Goal: Task Accomplishment & Management: Manage account settings

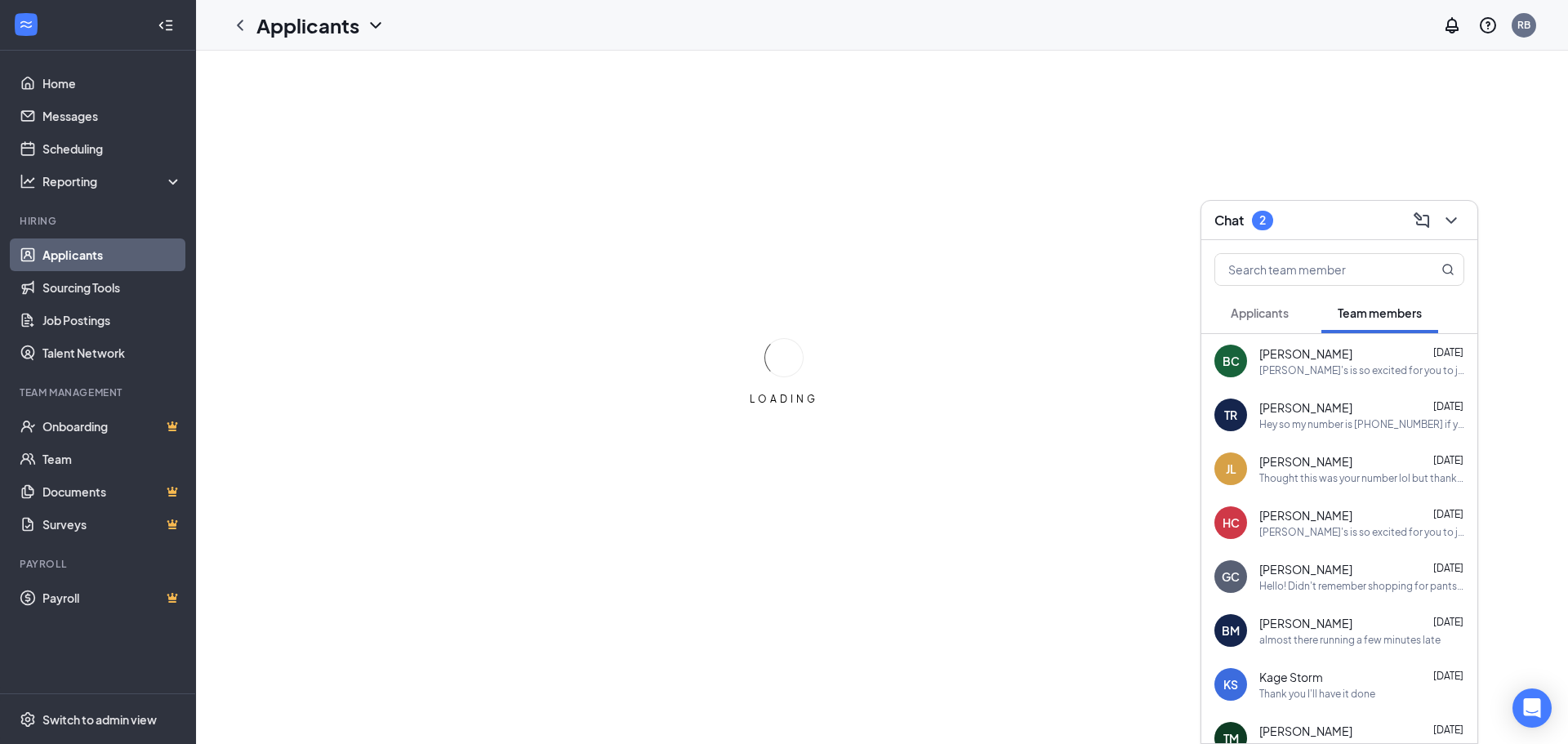
click at [1235, 313] on span "Applicants" at bounding box center [1259, 312] width 58 height 15
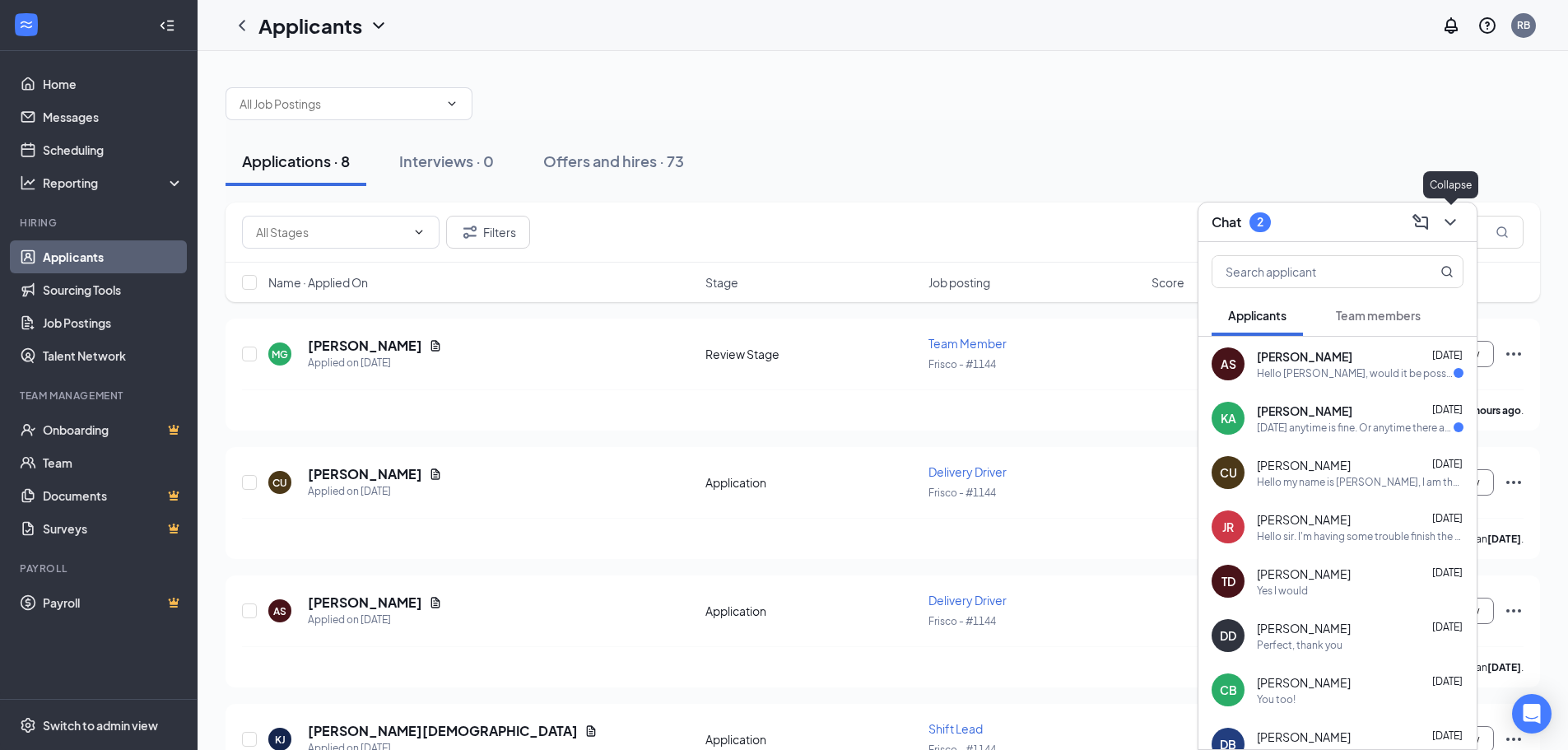
click at [1439, 218] on button at bounding box center [1450, 222] width 27 height 27
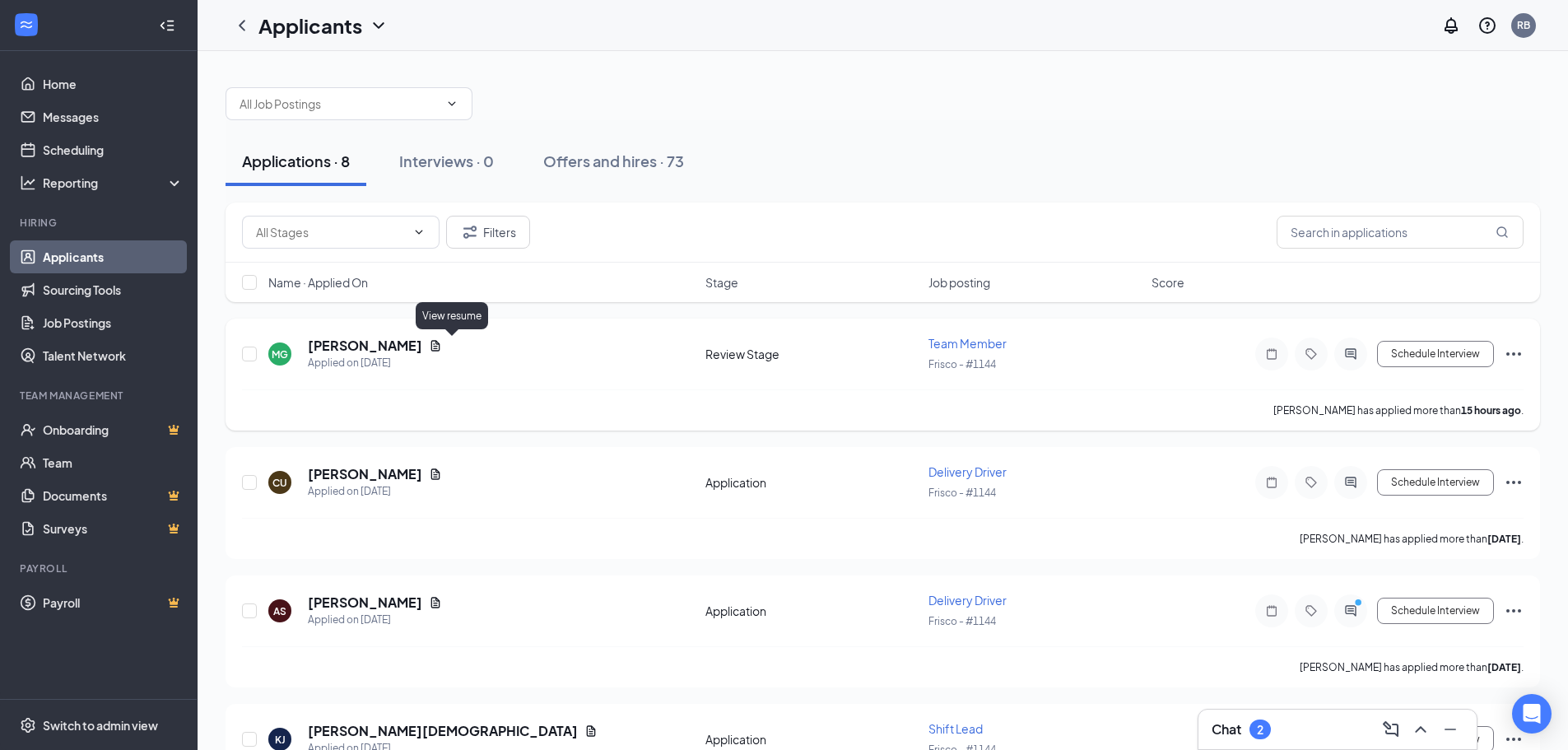
click at [442, 346] on icon "Document" at bounding box center [435, 346] width 13 height 13
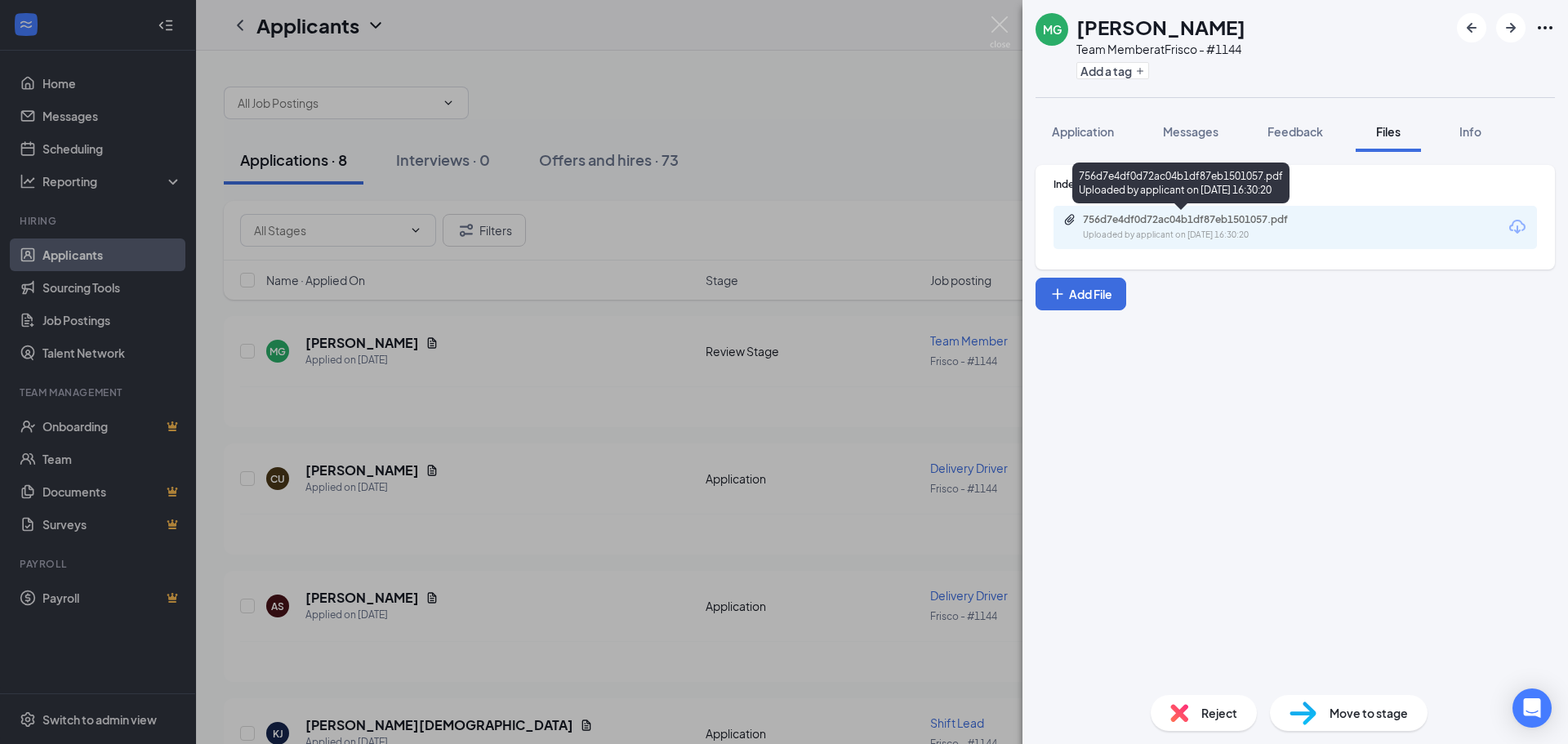
click at [1215, 236] on div "Uploaded by applicant on [DATE] 16:30:20" at bounding box center [1205, 235] width 245 height 13
click at [1184, 728] on div "Reject" at bounding box center [1203, 713] width 106 height 36
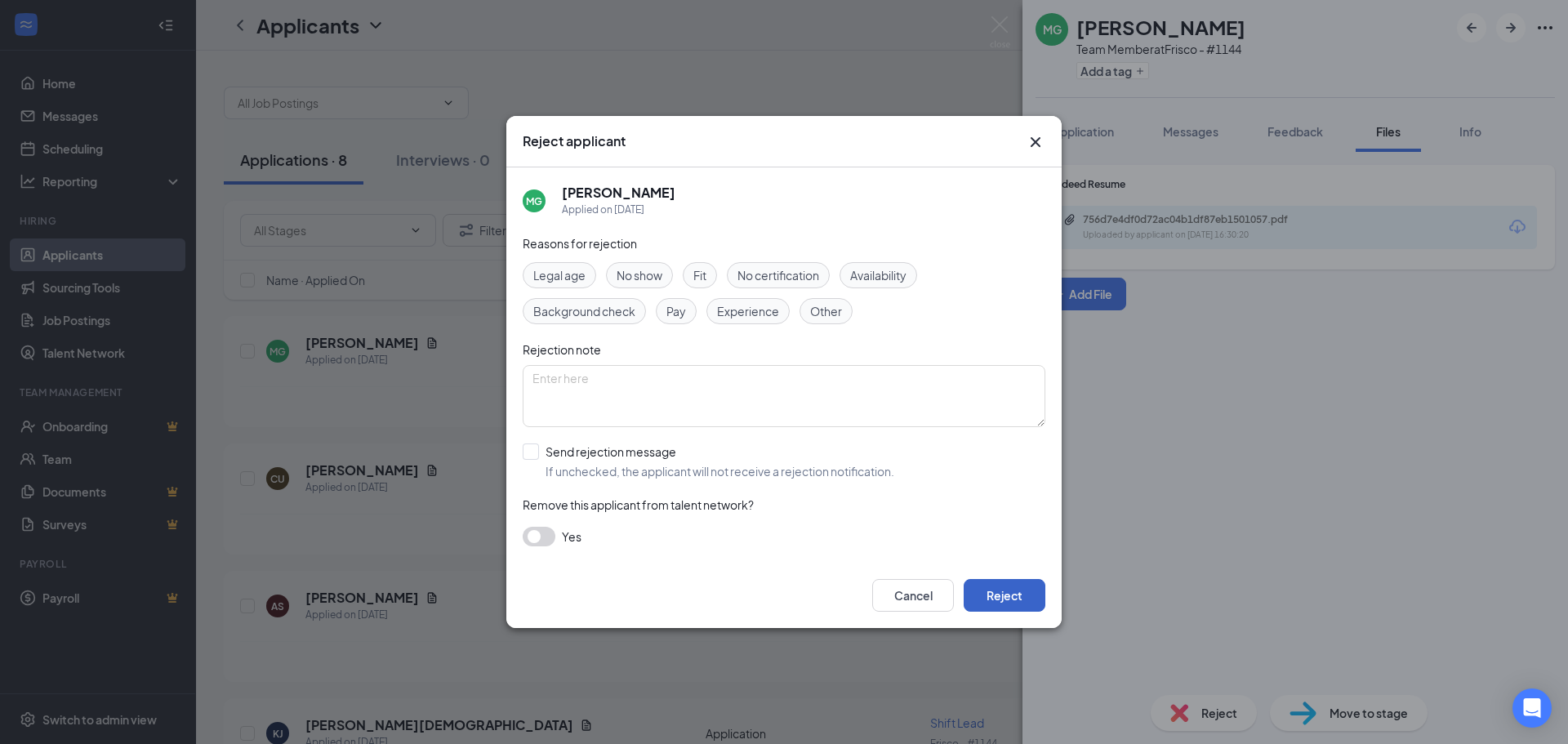
click at [1002, 608] on button "Reject" at bounding box center [1004, 595] width 81 height 33
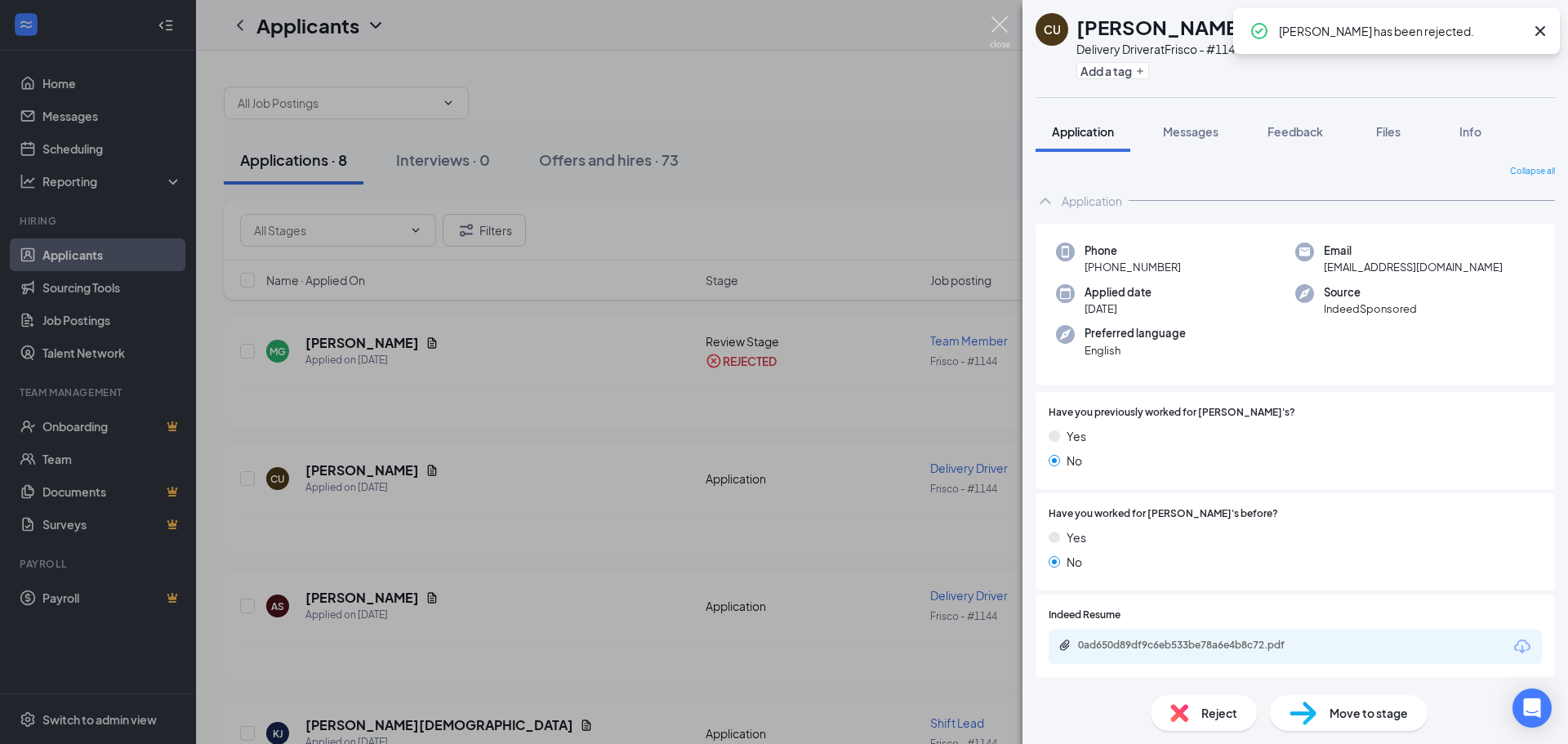
click at [1002, 29] on img at bounding box center [1000, 32] width 21 height 32
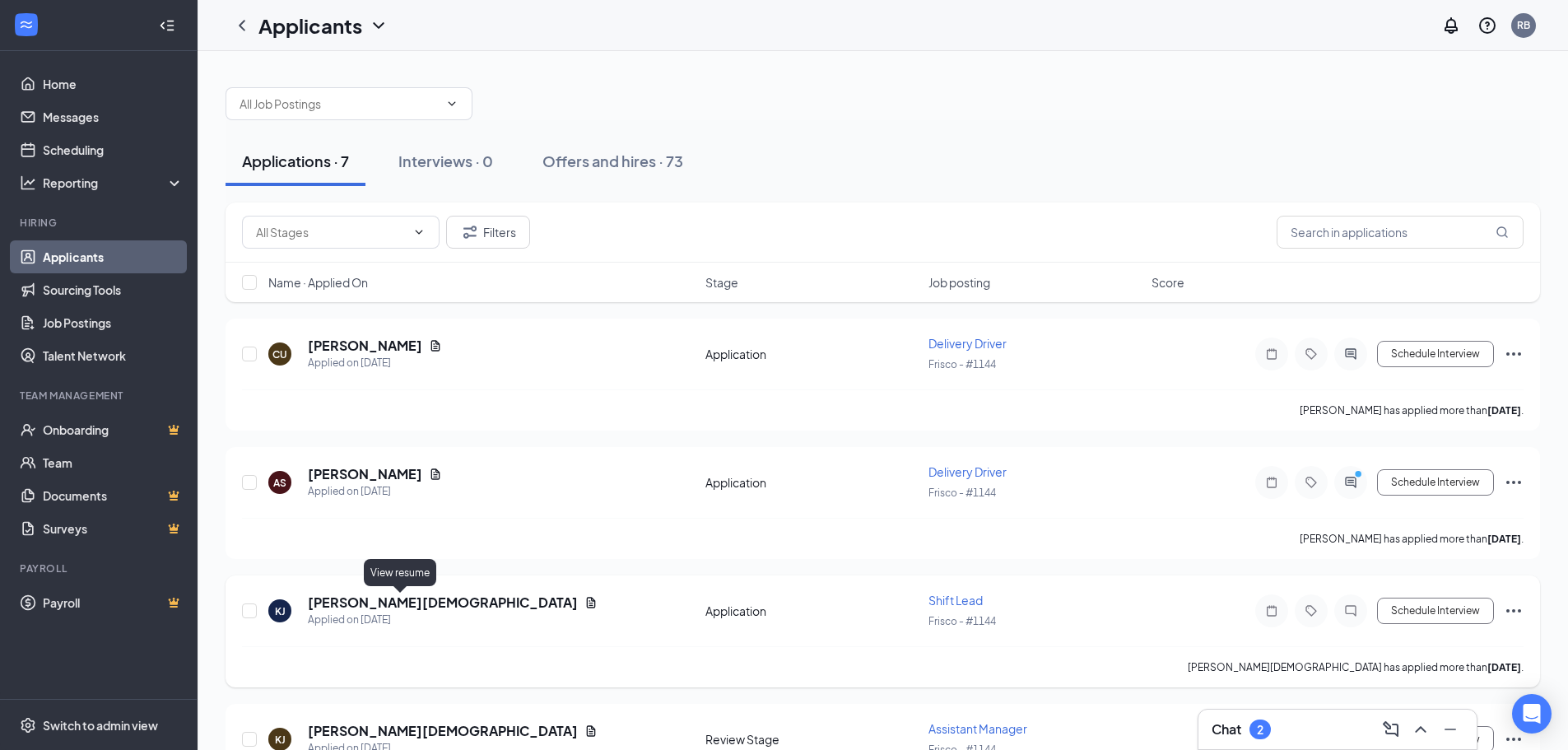
click at [584, 607] on icon "Document" at bounding box center [591, 602] width 13 height 13
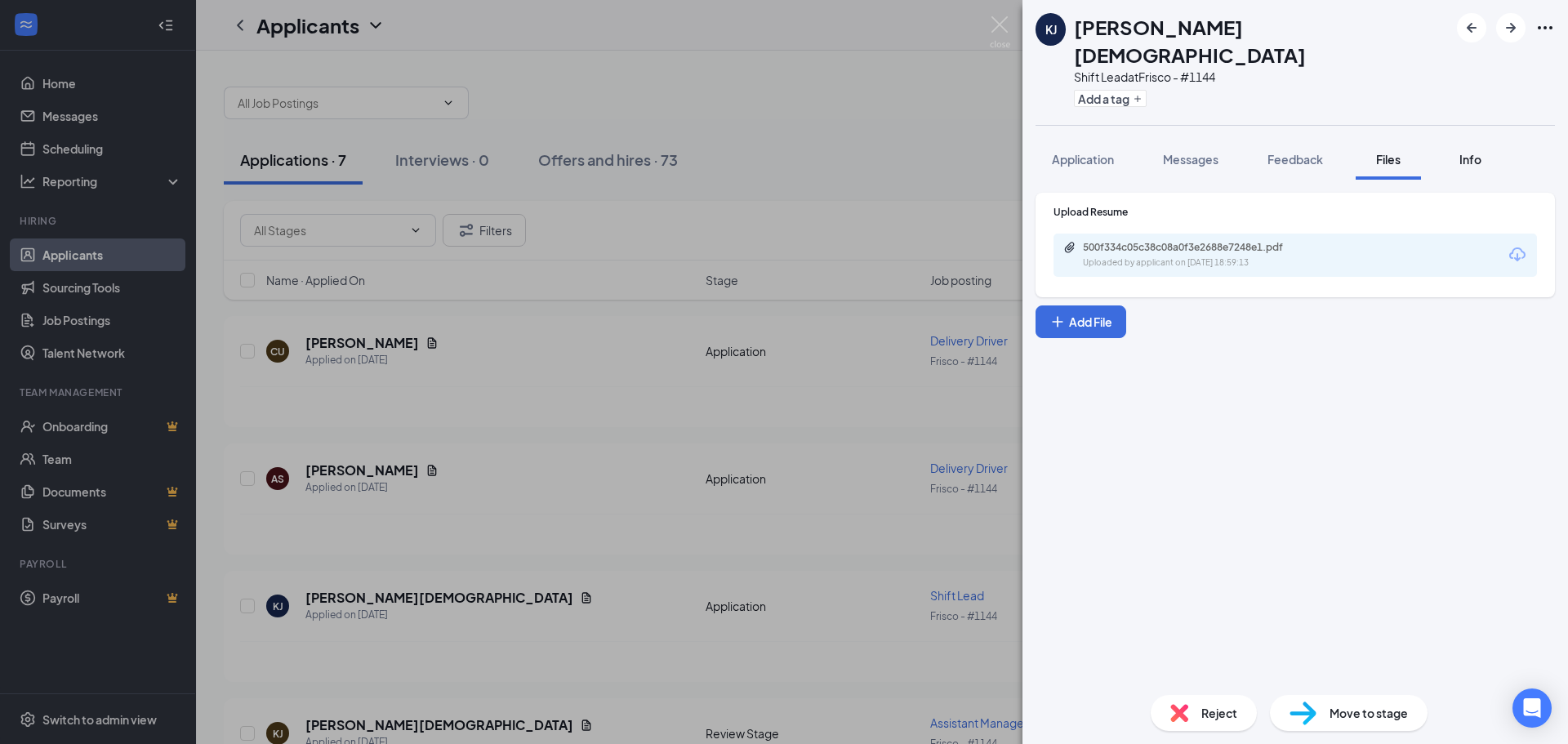
click at [1475, 152] on span "Info" at bounding box center [1469, 159] width 22 height 15
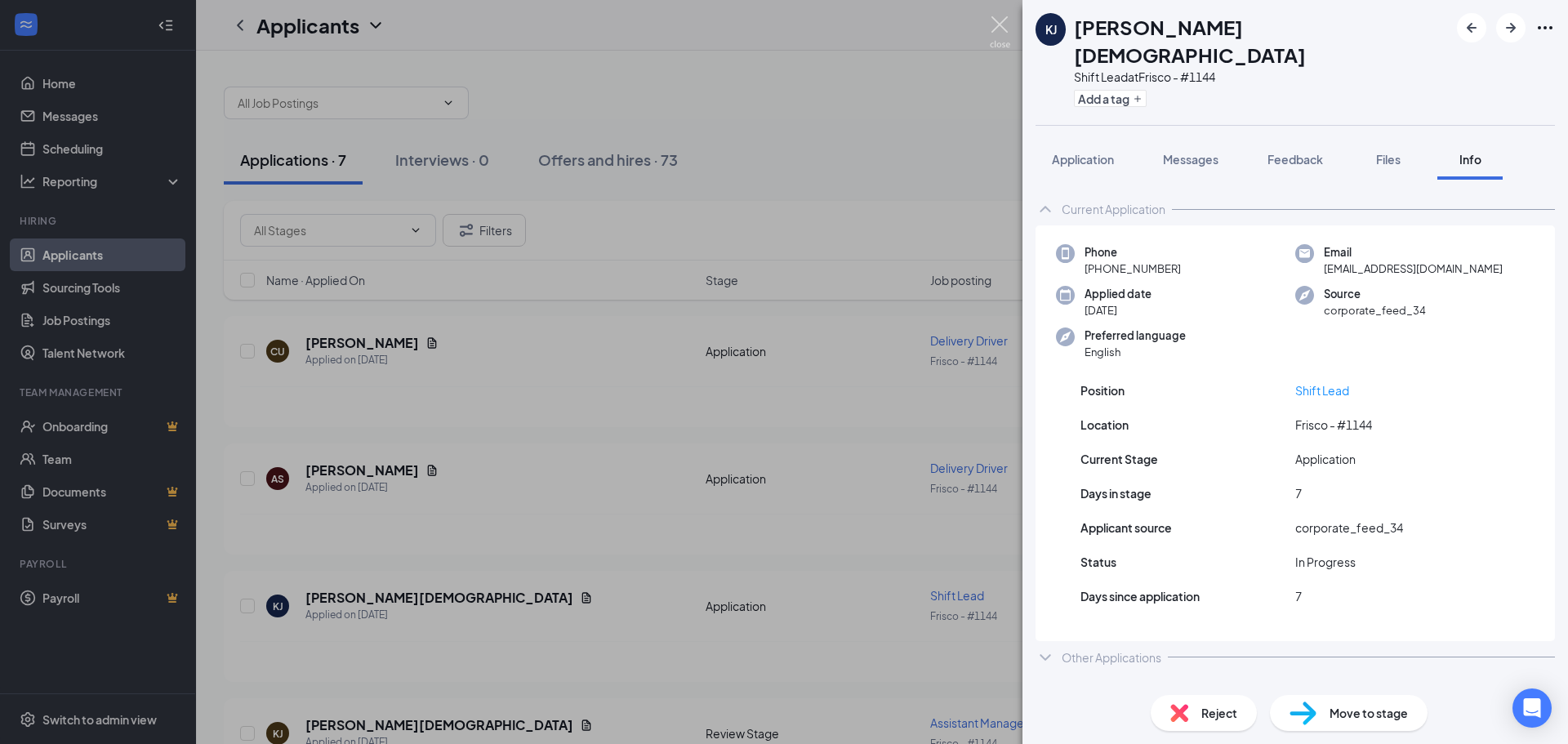
drag, startPoint x: 993, startPoint y: 29, endPoint x: 964, endPoint y: 152, distance: 126.4
click at [994, 27] on img at bounding box center [1000, 32] width 21 height 32
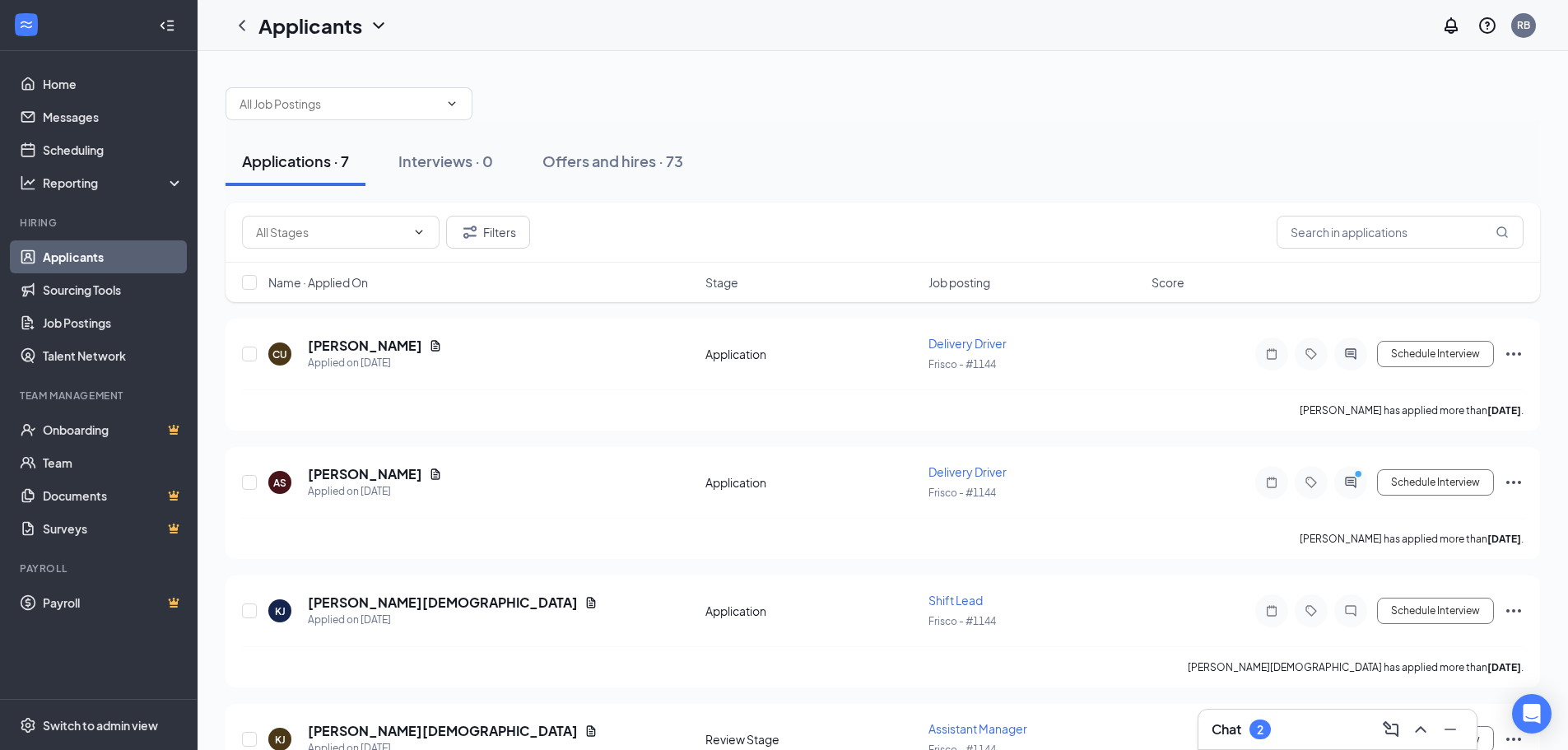
click at [1235, 740] on div "Chat 2" at bounding box center [1338, 729] width 252 height 27
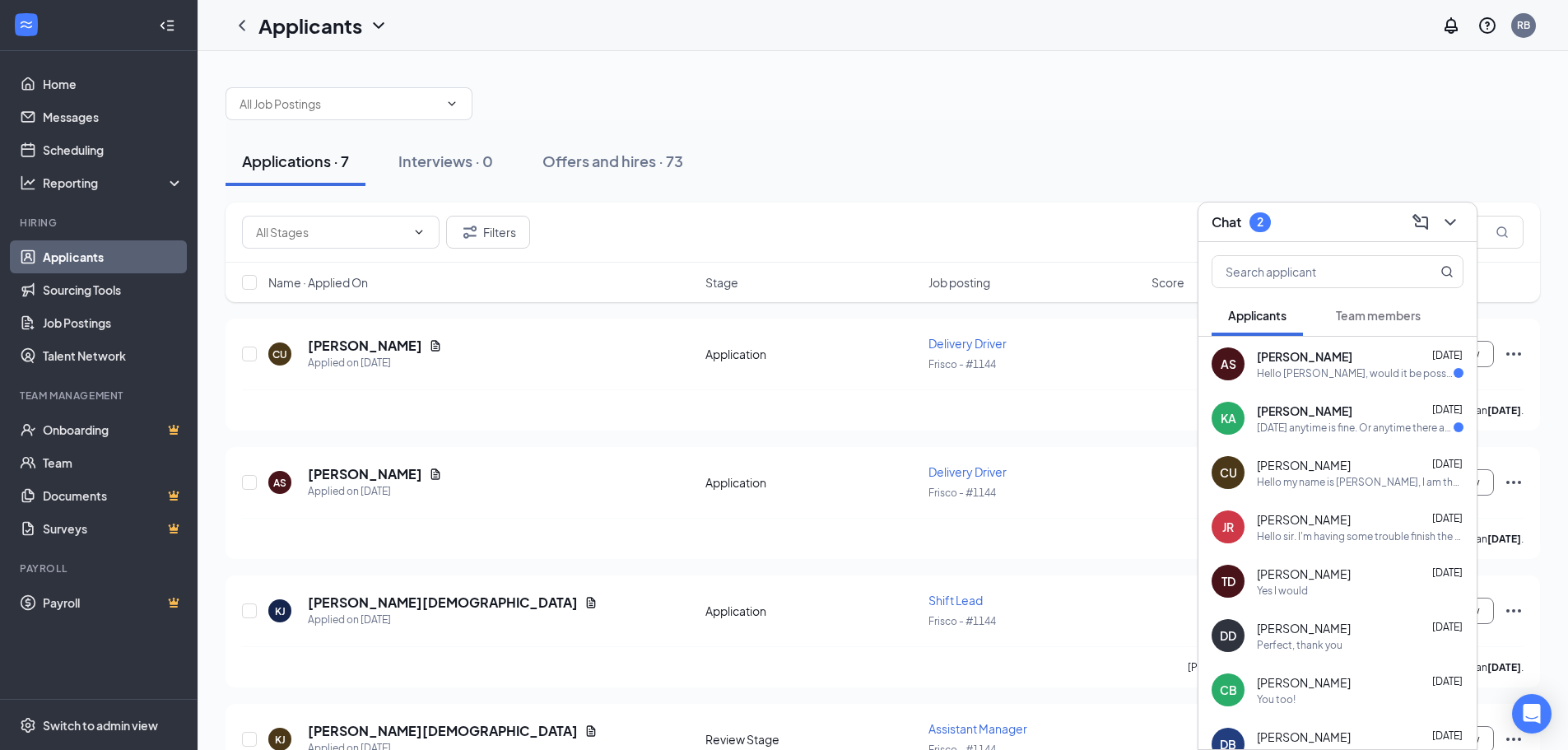
click at [1262, 409] on span "[PERSON_NAME]" at bounding box center [1304, 411] width 95 height 17
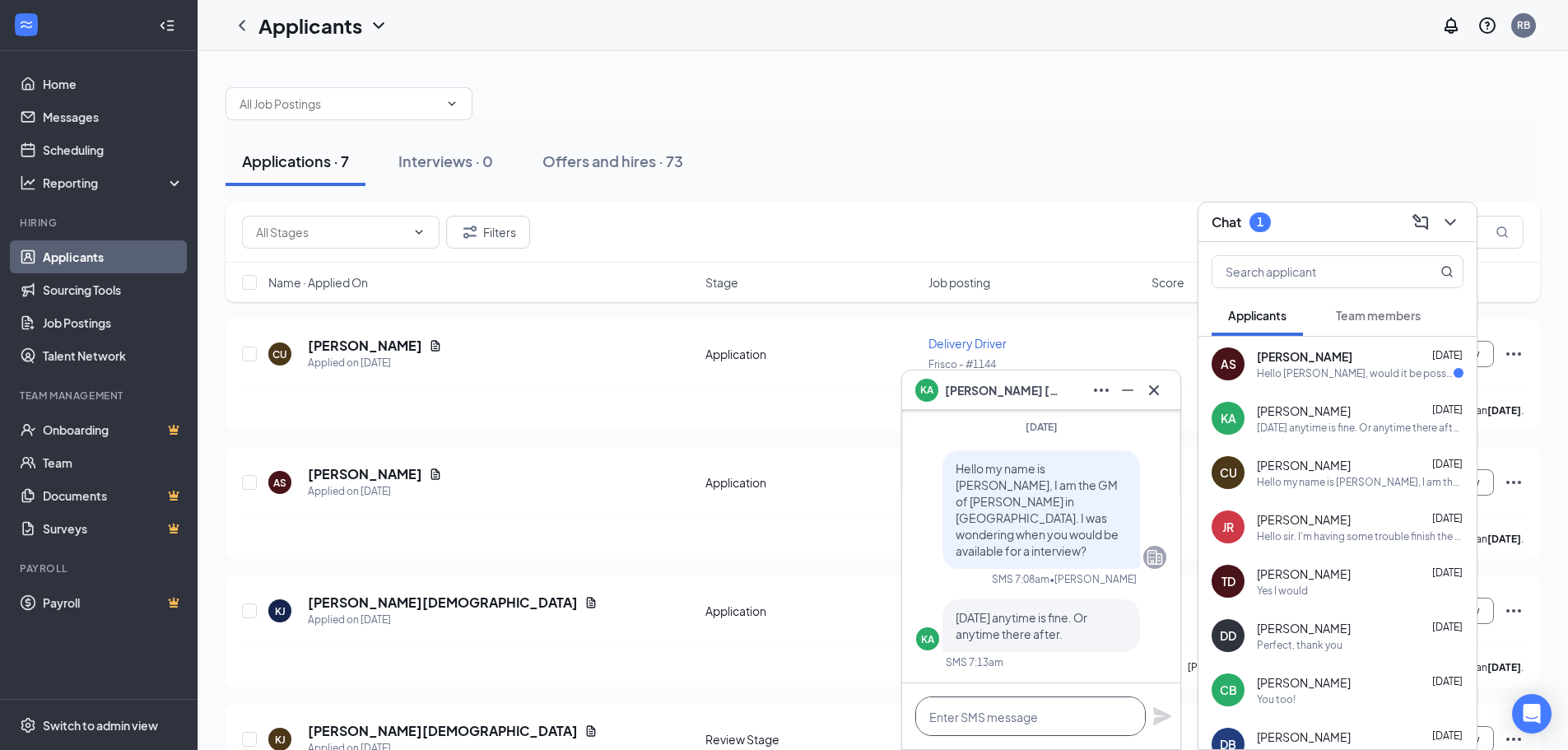
click at [1004, 725] on textarea at bounding box center [1030, 716] width 230 height 40
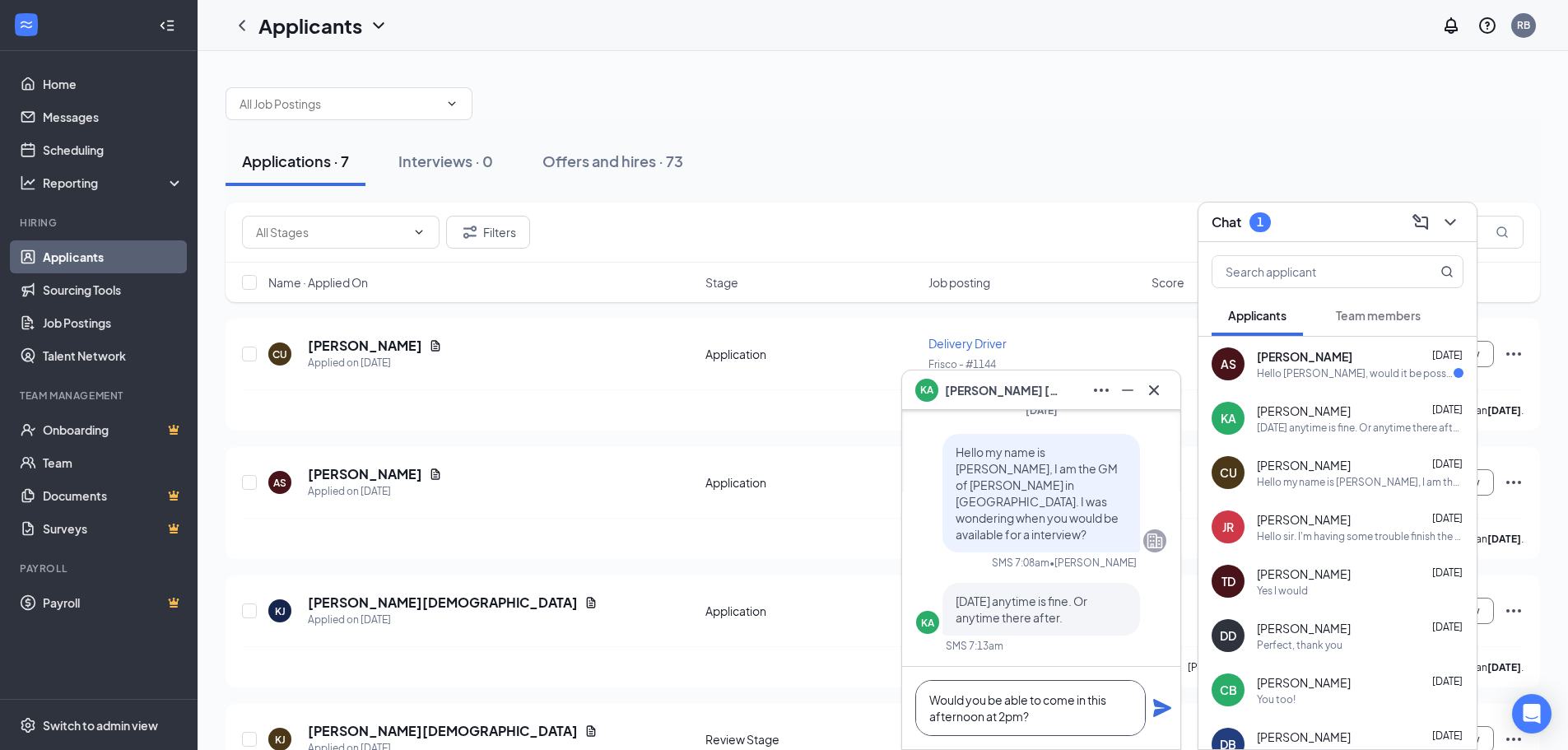
type textarea "Would you be able to come in this afternoon at 2pm?"
click at [1159, 714] on icon "Plane" at bounding box center [1162, 708] width 18 height 18
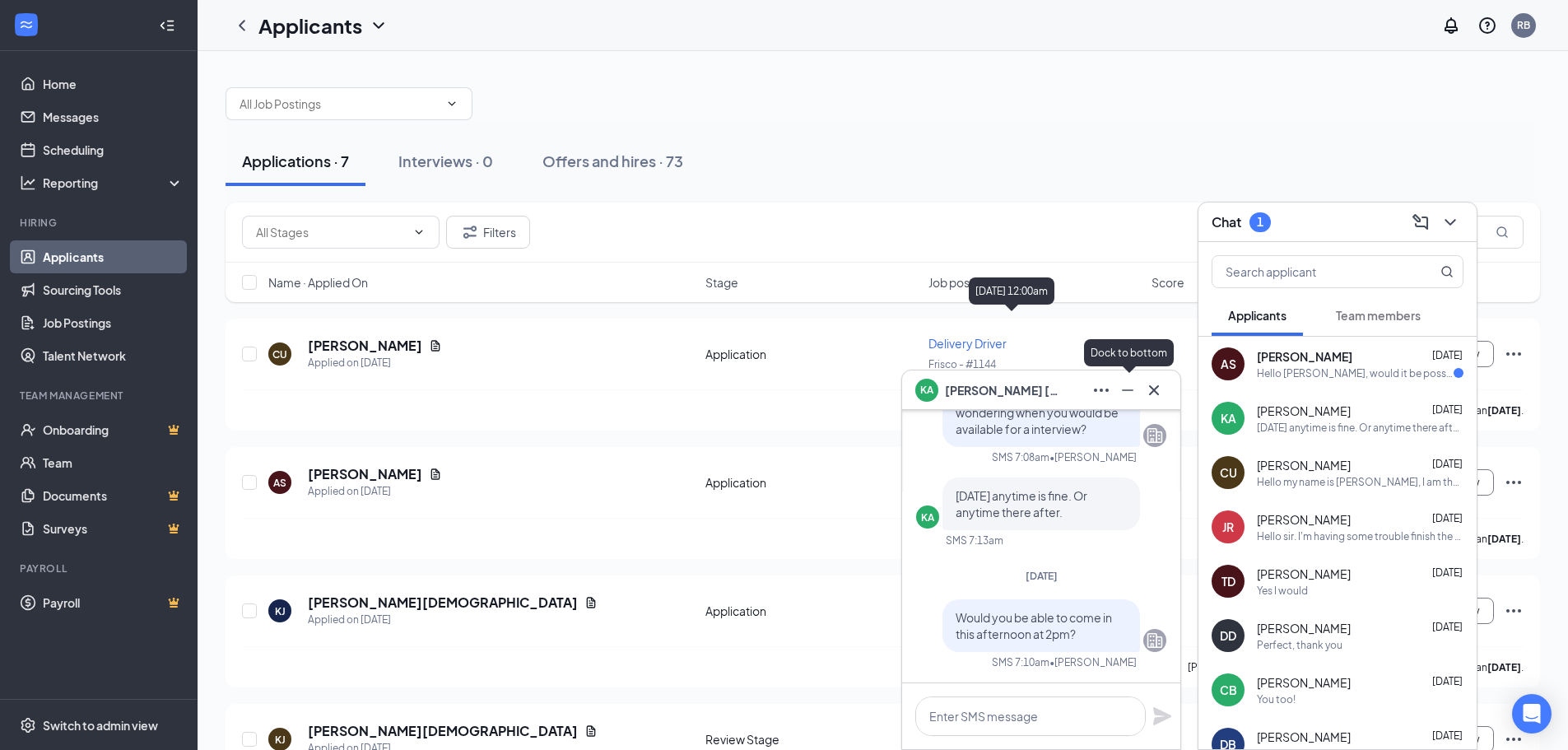
scroll to position [0, 0]
click at [1148, 390] on icon "Cross" at bounding box center [1154, 390] width 20 height 20
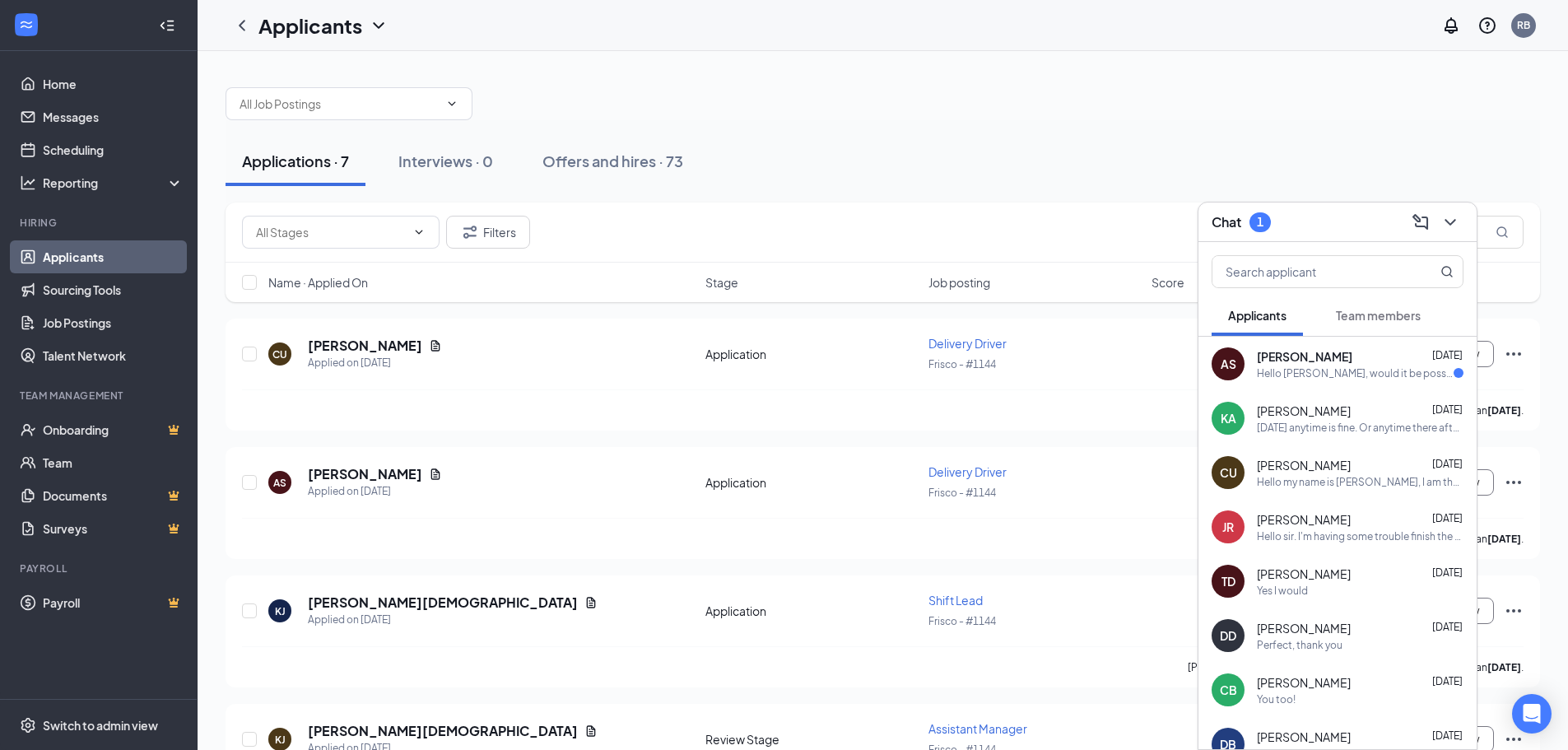
click at [1290, 360] on span "[PERSON_NAME]" at bounding box center [1304, 356] width 95 height 17
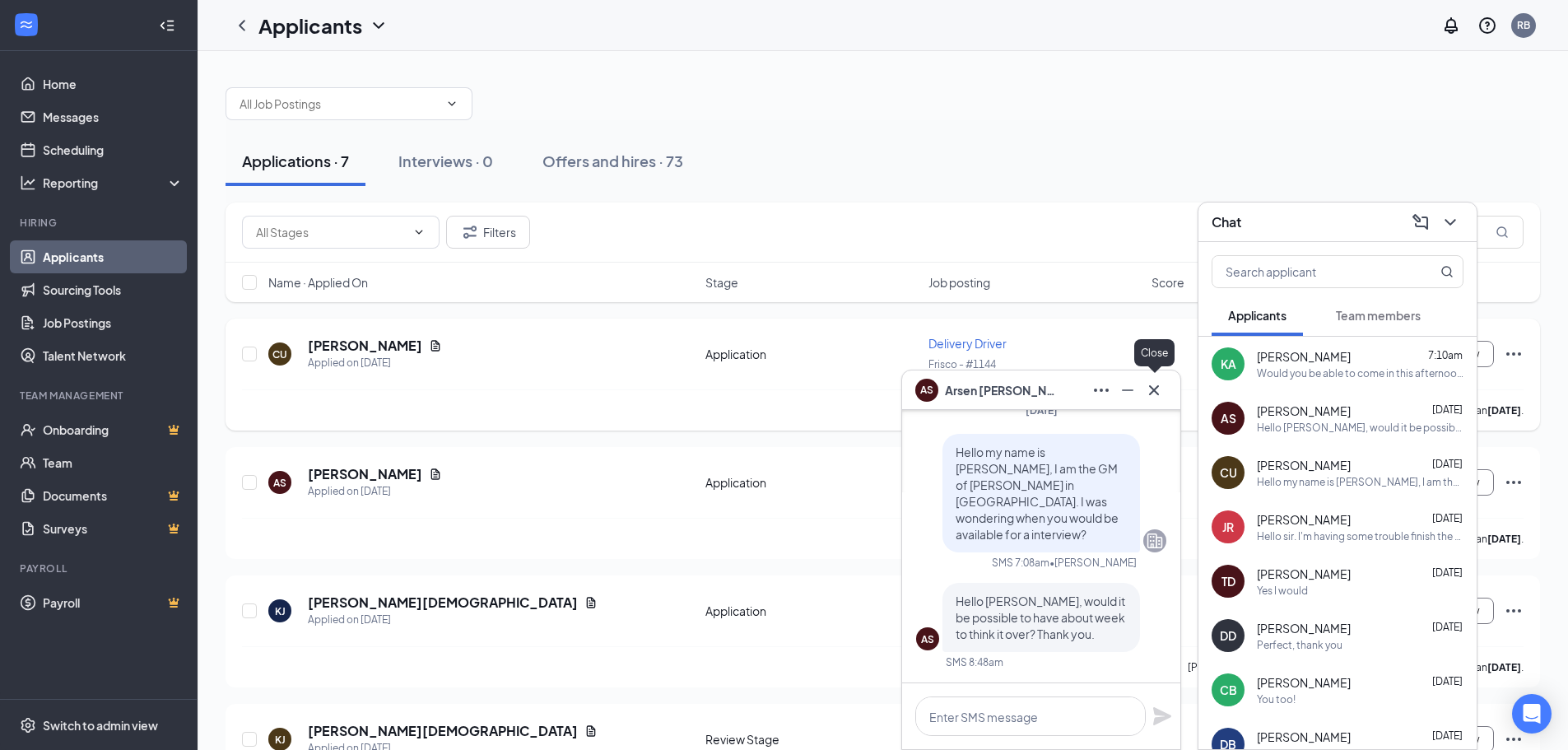
drag, startPoint x: 1163, startPoint y: 385, endPoint x: 1170, endPoint y: 379, distance: 9.2
click at [1163, 385] on icon "Cross" at bounding box center [1154, 390] width 20 height 20
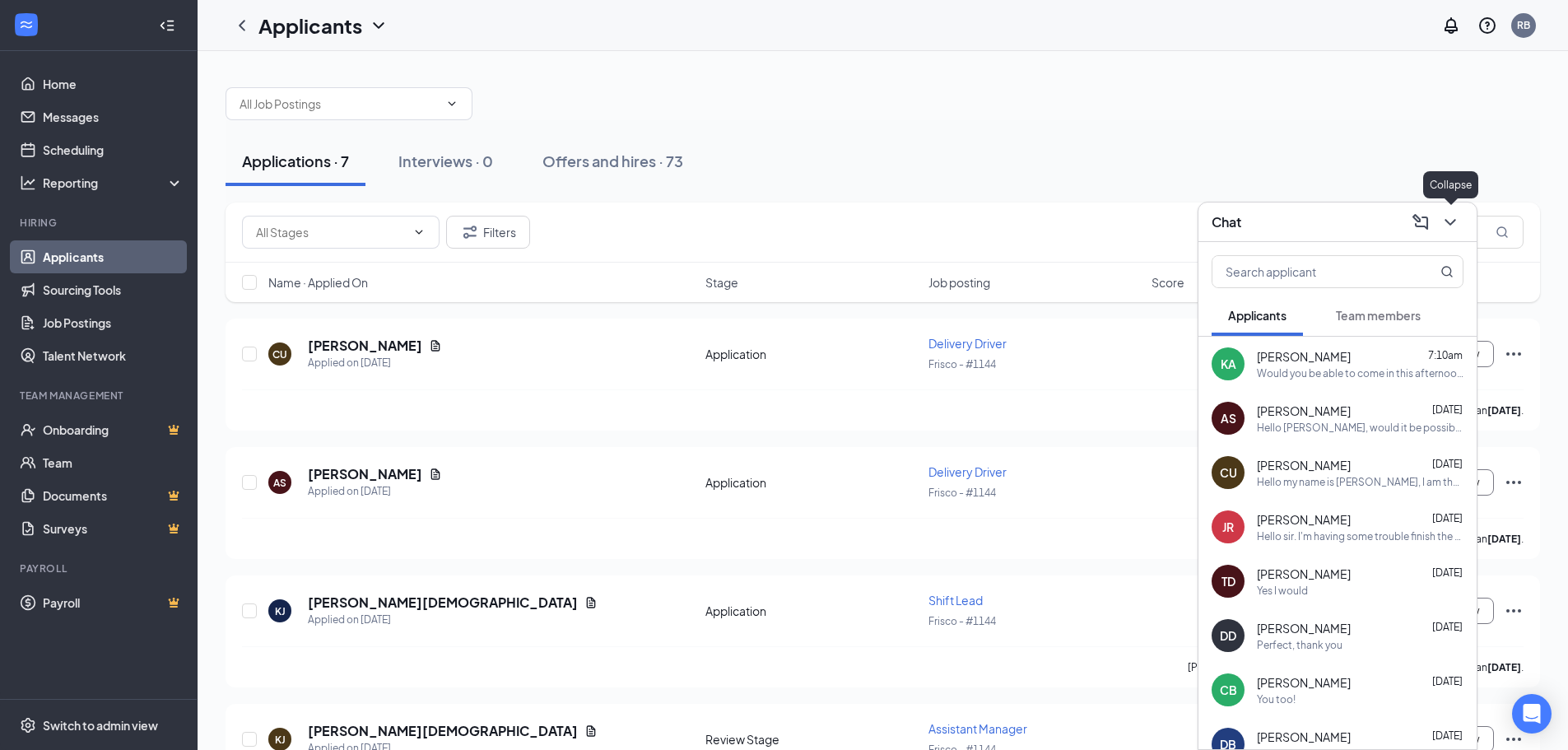
click at [1462, 225] on button at bounding box center [1450, 222] width 27 height 27
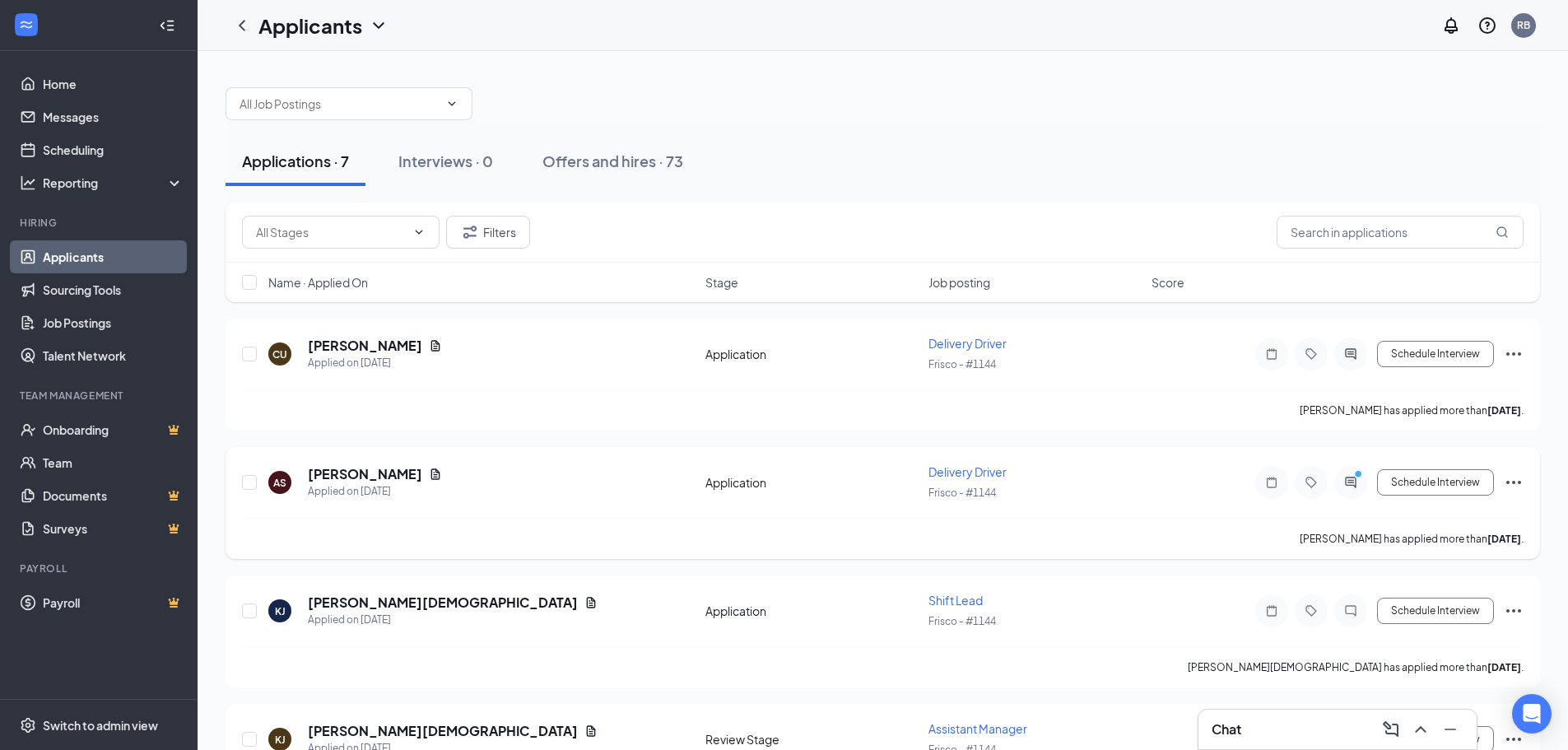
click at [1517, 480] on icon "Ellipses" at bounding box center [1513, 482] width 20 height 20
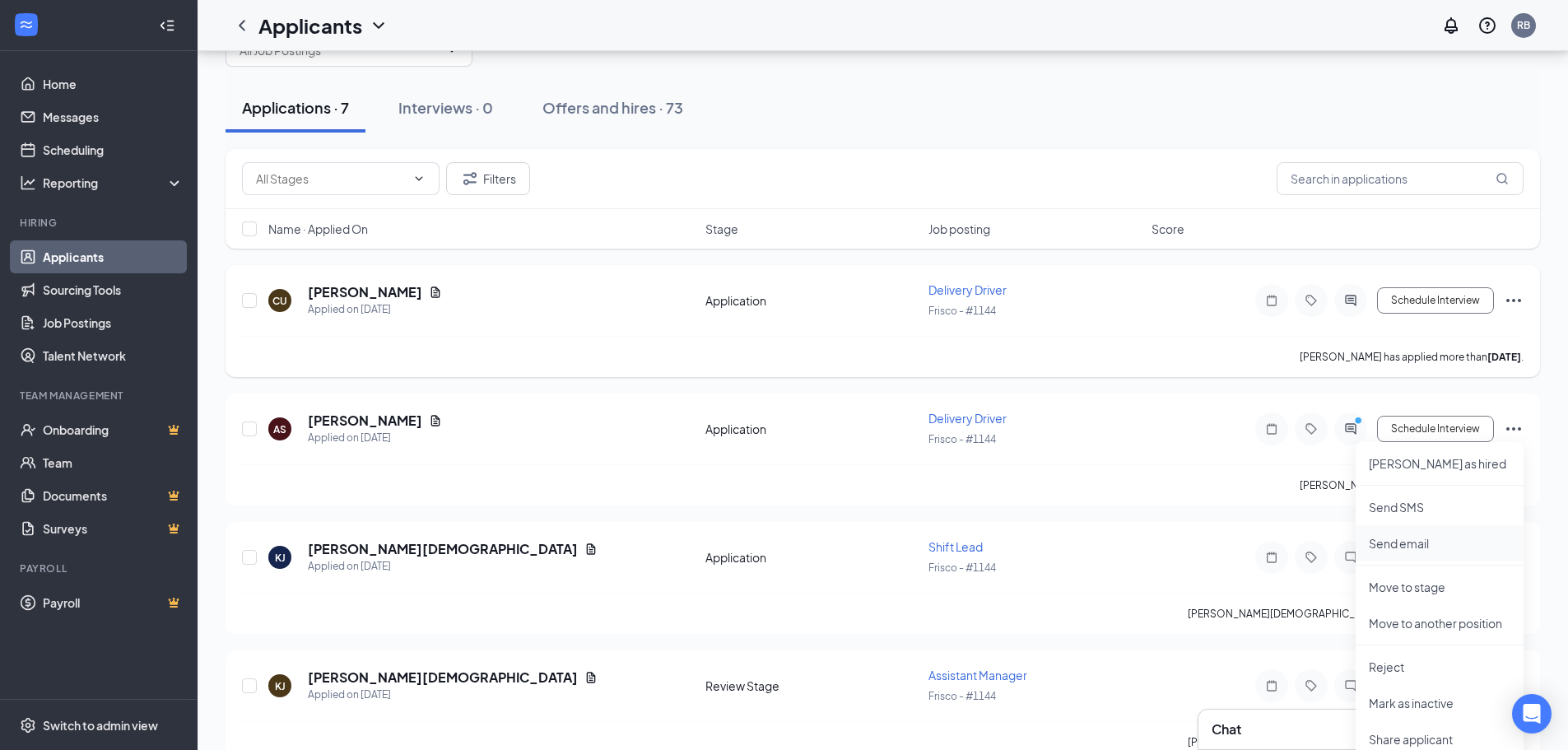
scroll to position [82, 0]
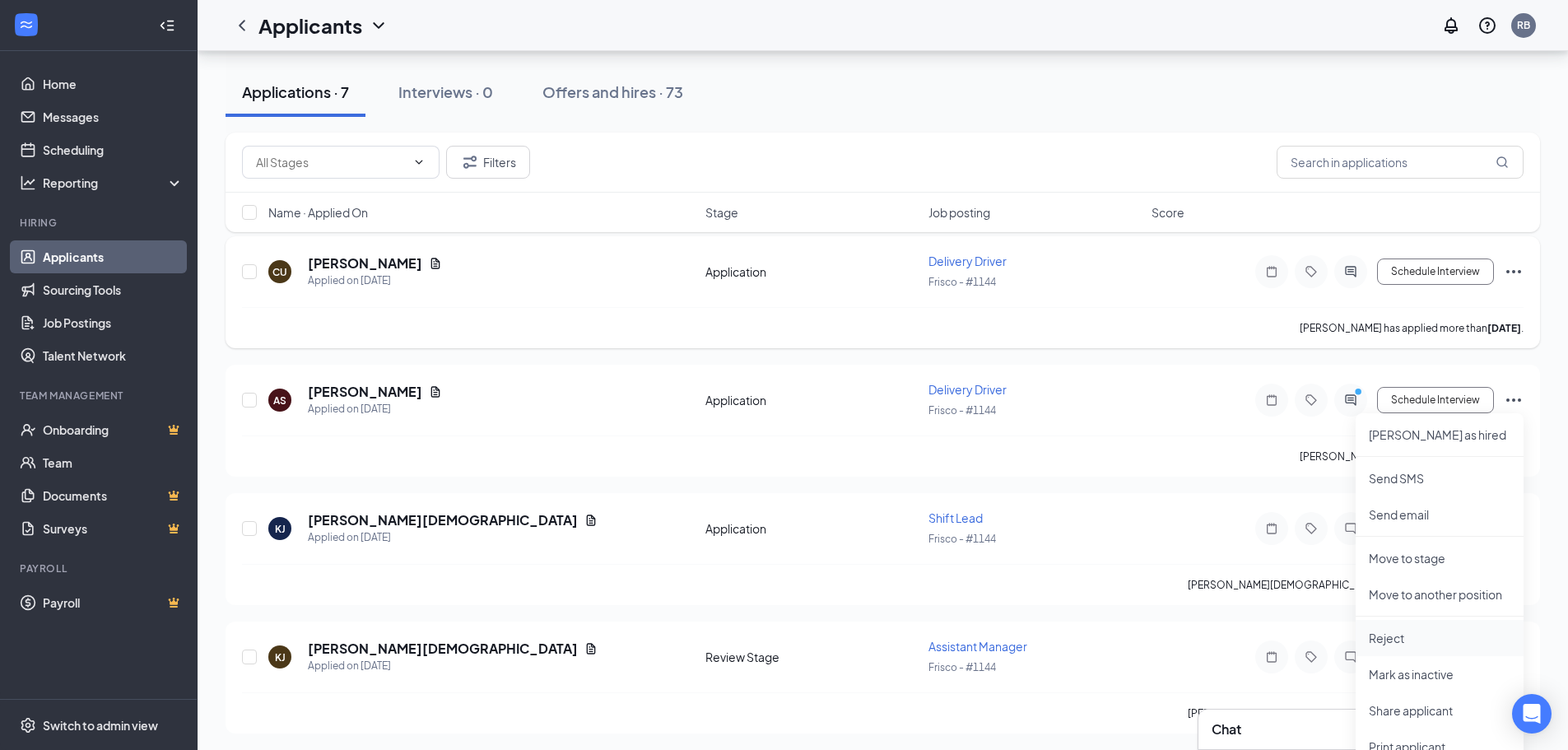
click at [1425, 634] on p "Reject" at bounding box center [1439, 638] width 142 height 17
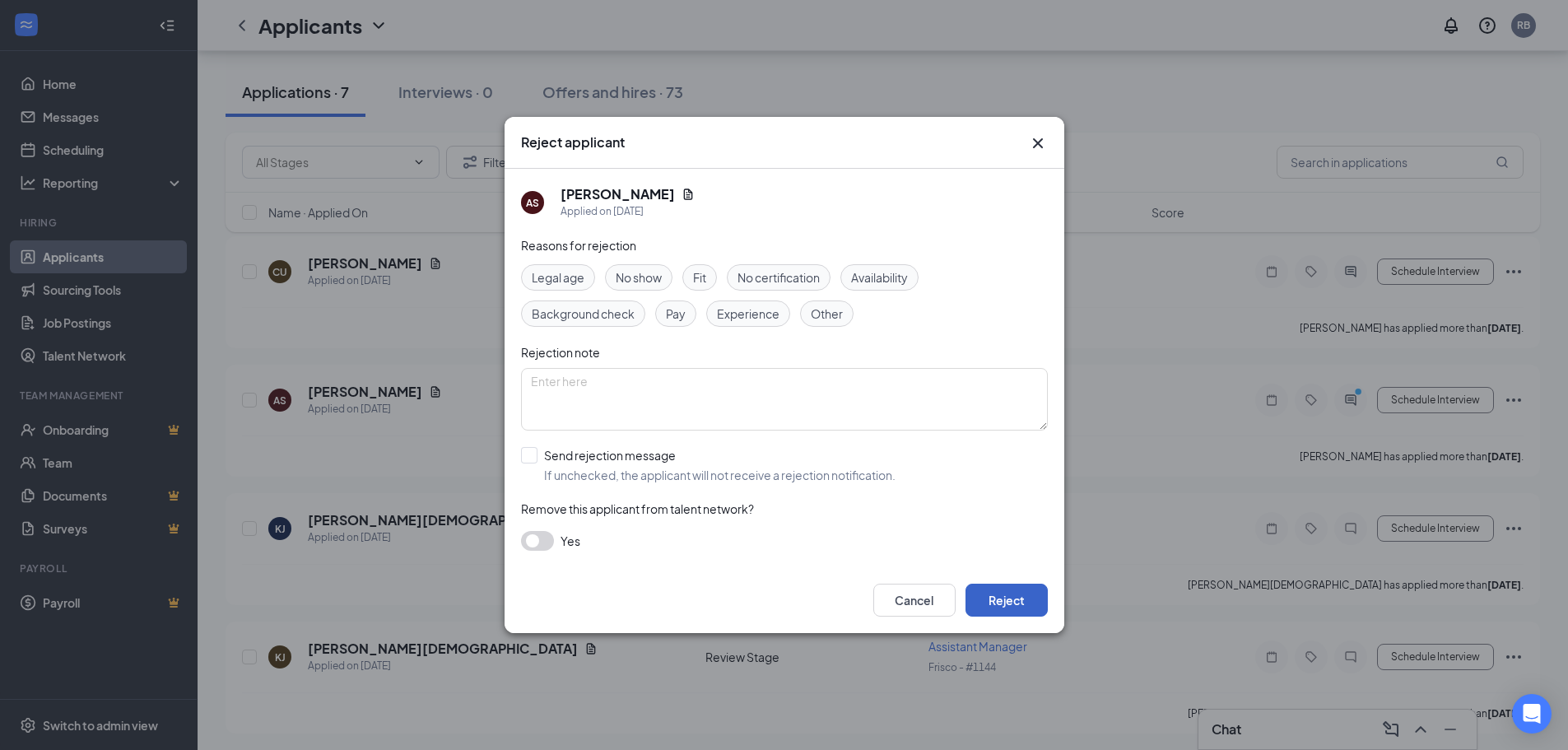
click at [1017, 594] on button "Reject" at bounding box center [1006, 600] width 82 height 33
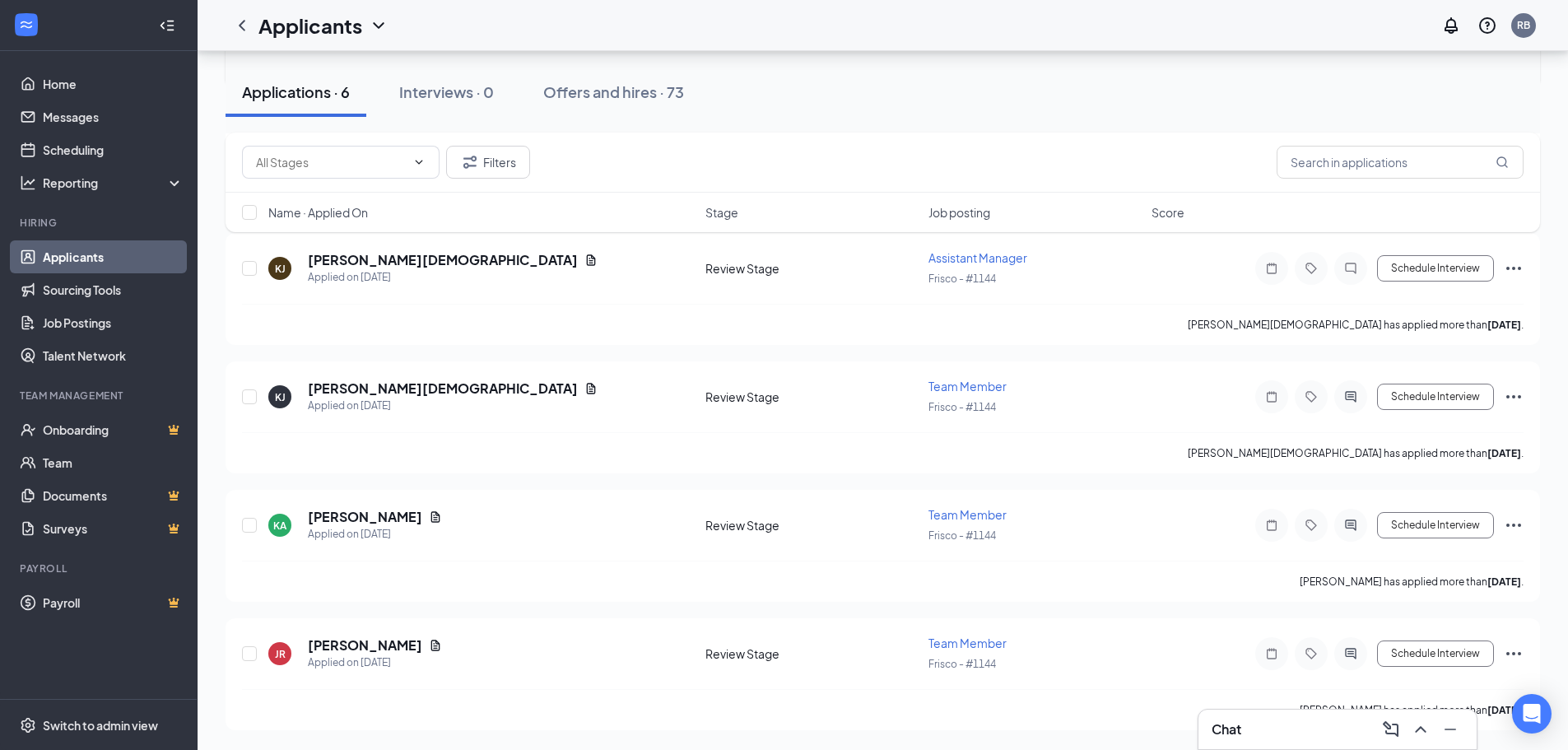
scroll to position [0, 0]
